Goal: Check status: Check status

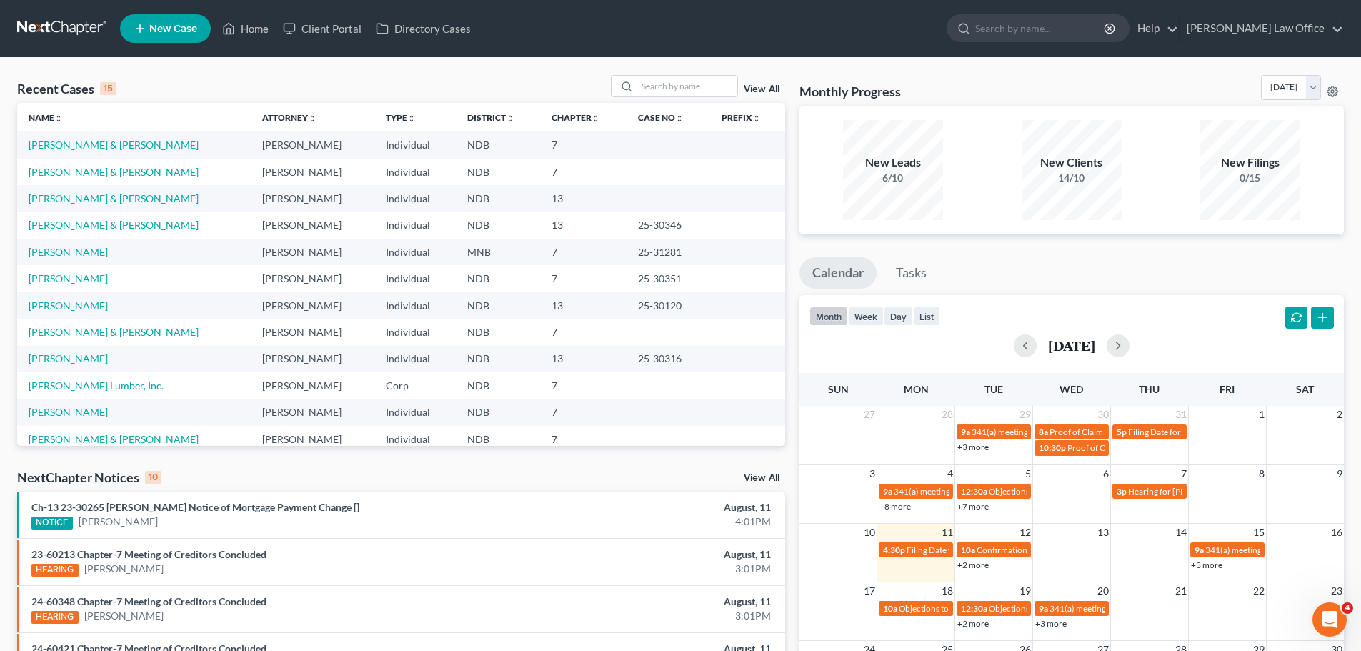
click at [70, 253] on link "[PERSON_NAME]" at bounding box center [68, 252] width 79 height 12
select select "4"
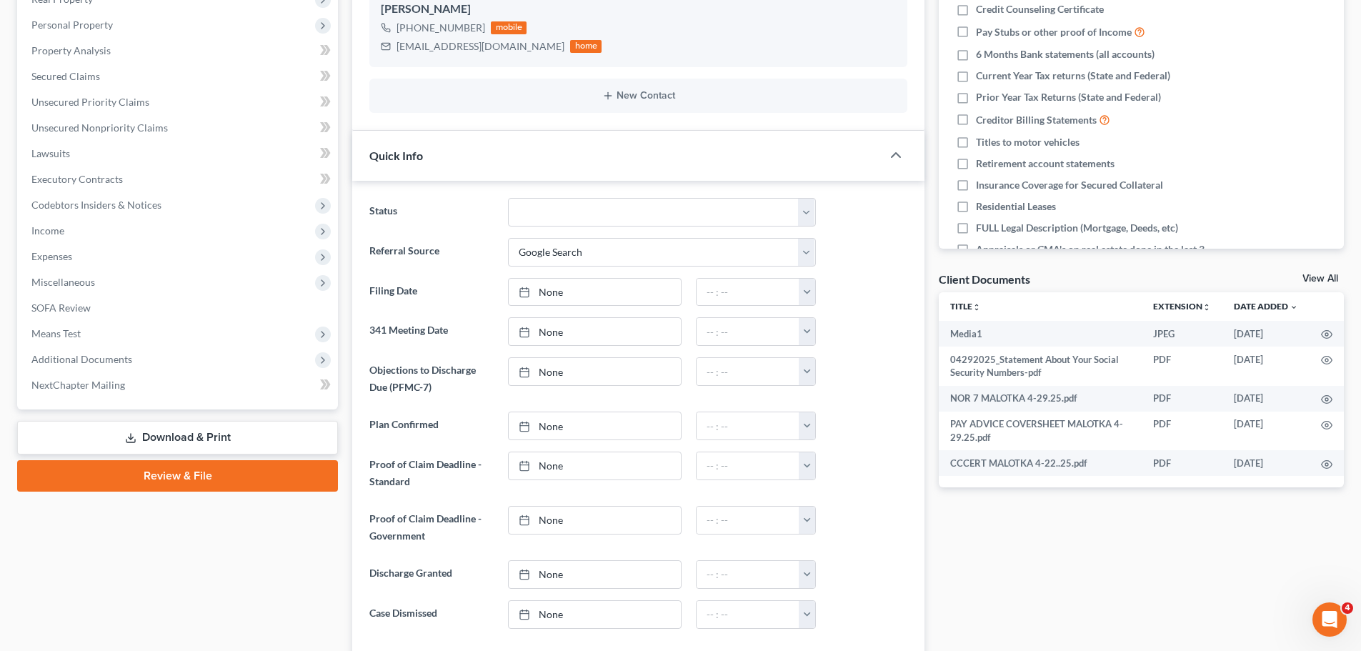
scroll to position [357, 0]
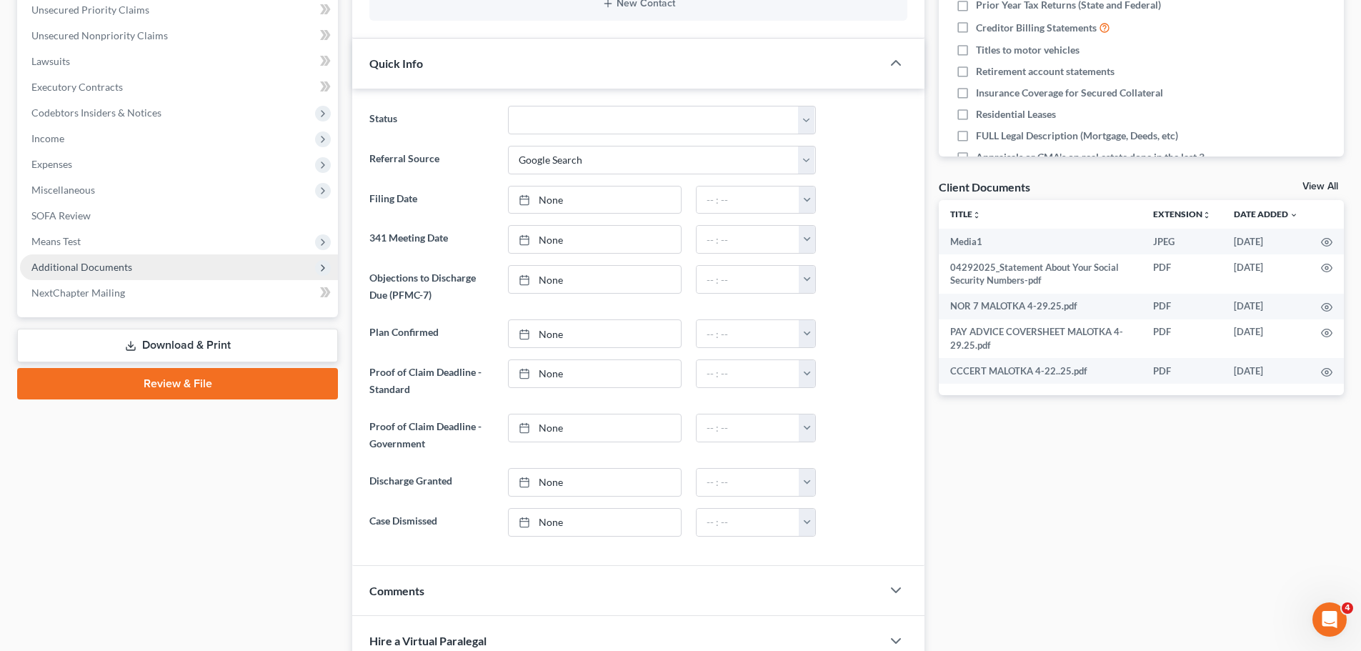
click at [93, 264] on span "Additional Documents" at bounding box center [81, 267] width 101 height 12
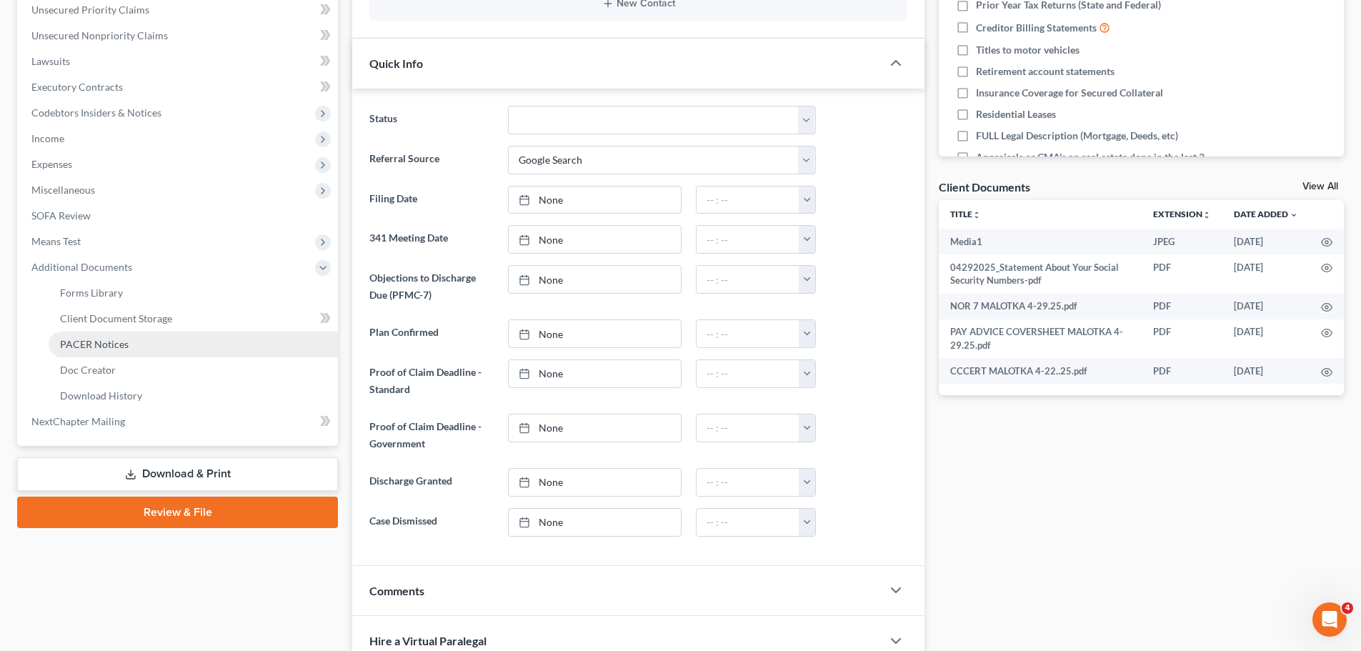
click at [119, 341] on span "PACER Notices" at bounding box center [94, 344] width 69 height 12
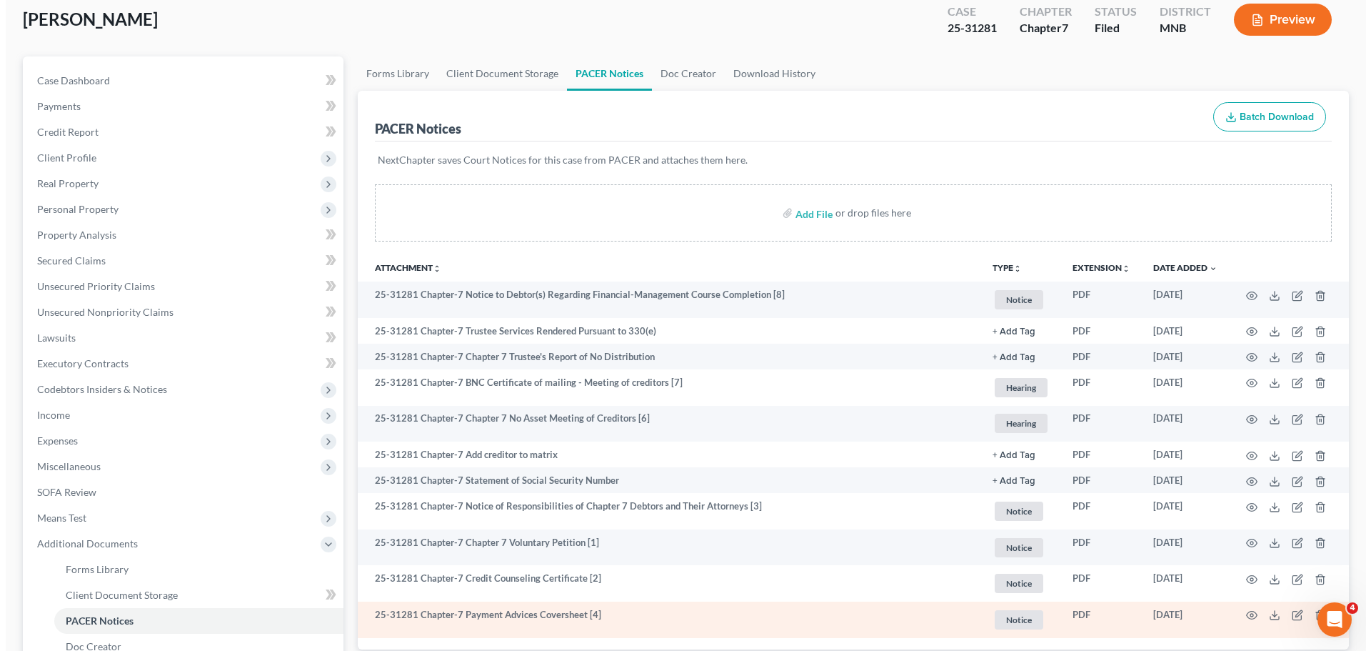
scroll to position [289, 0]
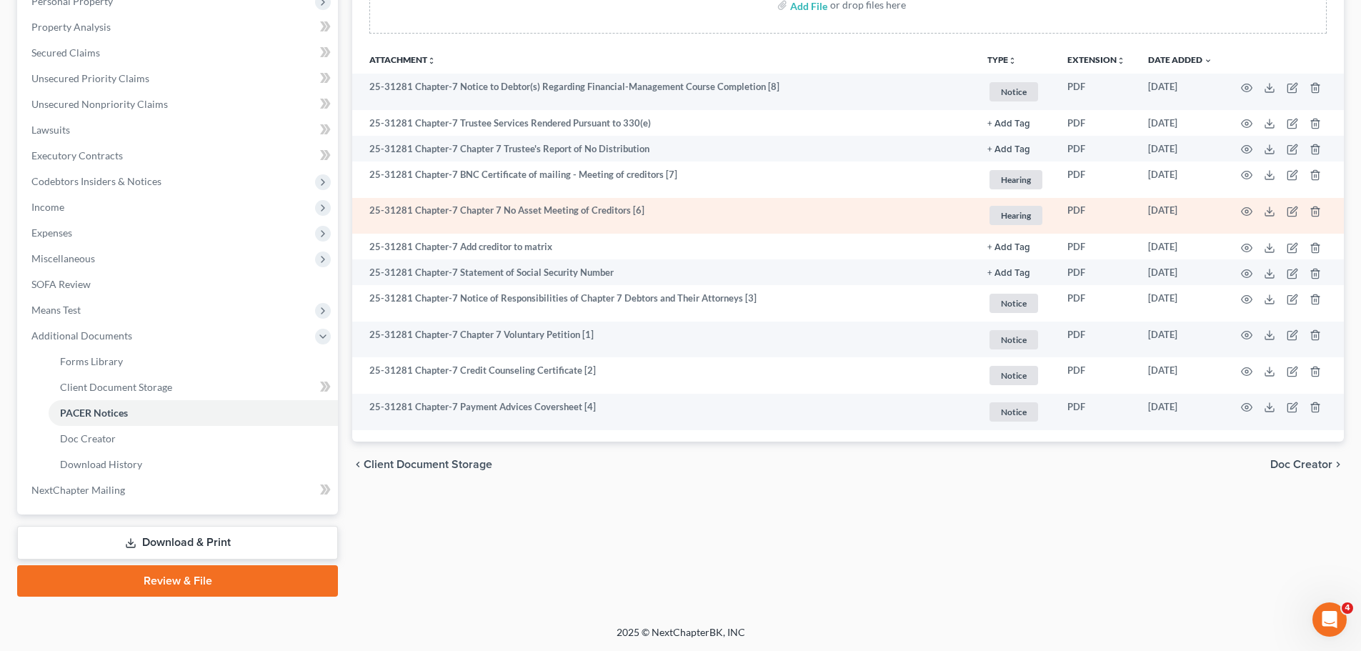
click at [518, 216] on td "25-31281 Chapter-7 Chapter 7 No Asset Meeting of Creditors [6]" at bounding box center [663, 216] width 623 height 36
click at [514, 213] on td "25-31281 Chapter-7 Chapter 7 No Asset Meeting of Creditors [6]" at bounding box center [663, 216] width 623 height 36
click at [1245, 210] on icon "button" at bounding box center [1246, 211] width 11 height 11
